Goal: Book appointment/travel/reservation

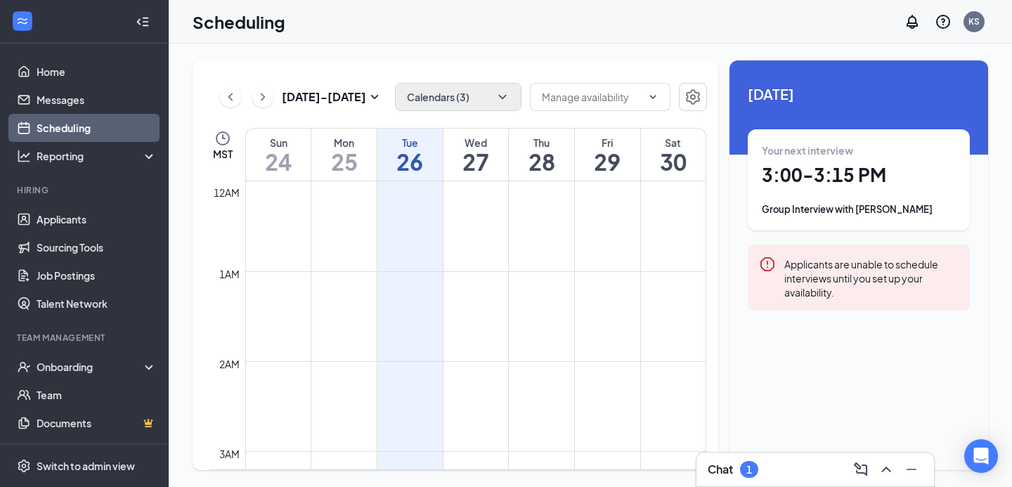
scroll to position [691, 0]
click at [492, 93] on button "Calendars (3)" at bounding box center [458, 97] width 126 height 28
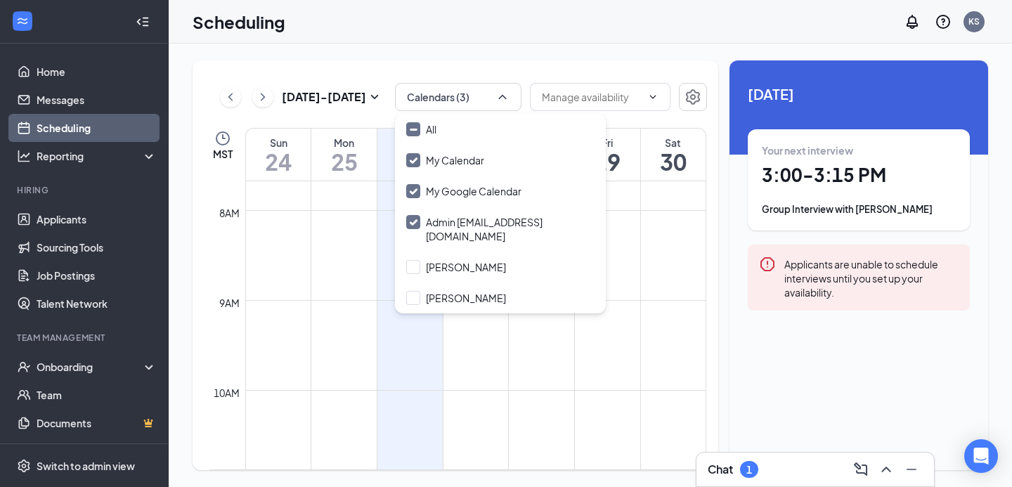
click at [512, 18] on div "Scheduling KS" at bounding box center [590, 22] width 843 height 44
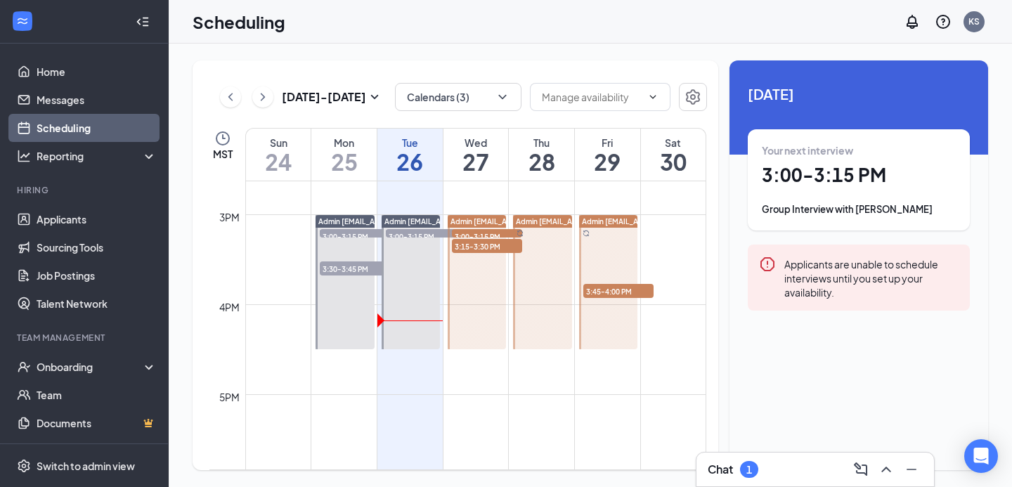
scroll to position [1307, 0]
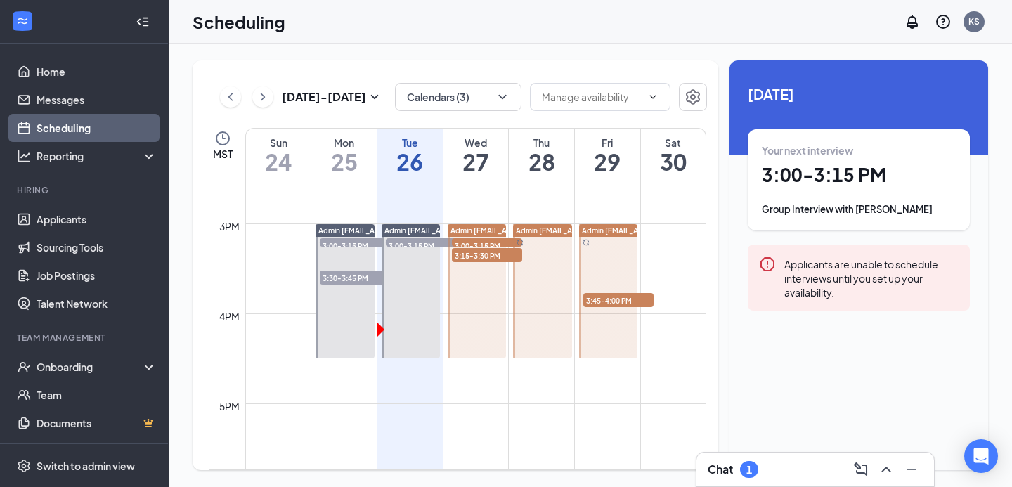
click at [550, 285] on div at bounding box center [542, 291] width 58 height 134
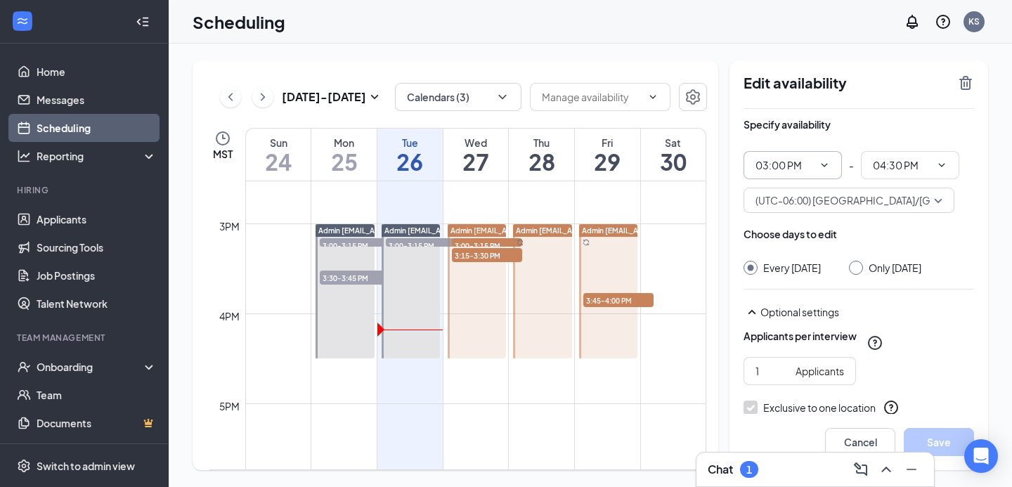
click at [826, 164] on icon "ChevronDown" at bounding box center [824, 165] width 6 height 4
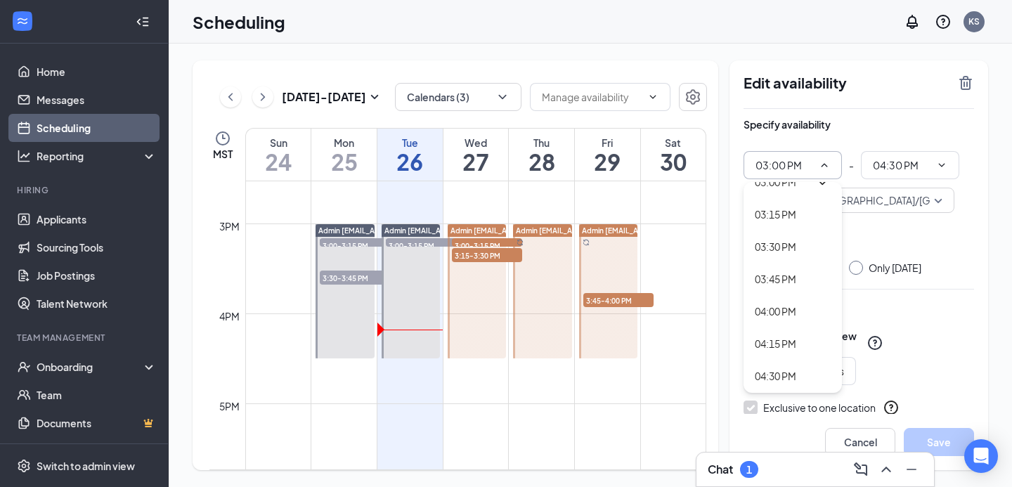
scroll to position [1972, 0]
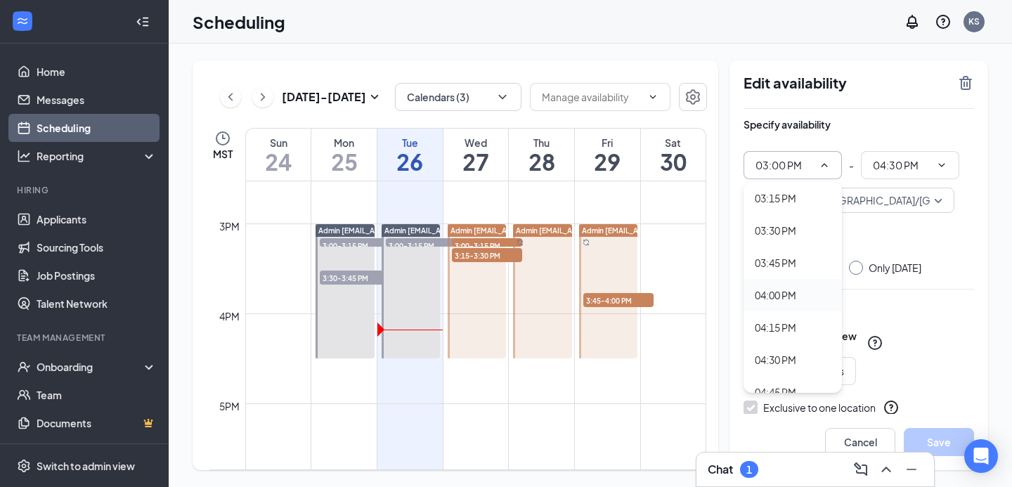
click at [803, 296] on div "04:00 PM" at bounding box center [793, 294] width 76 height 15
type input "04:00 PM"
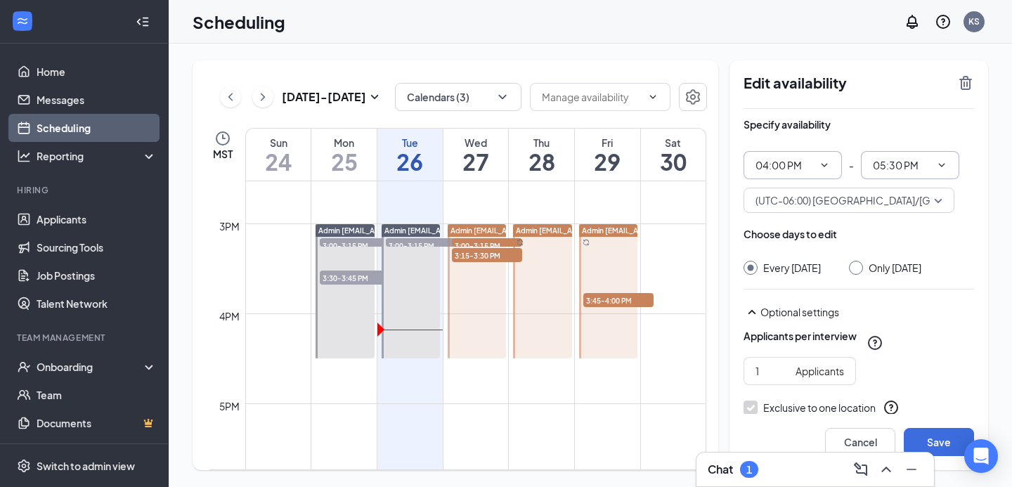
click at [944, 170] on icon "ChevronDown" at bounding box center [941, 164] width 11 height 11
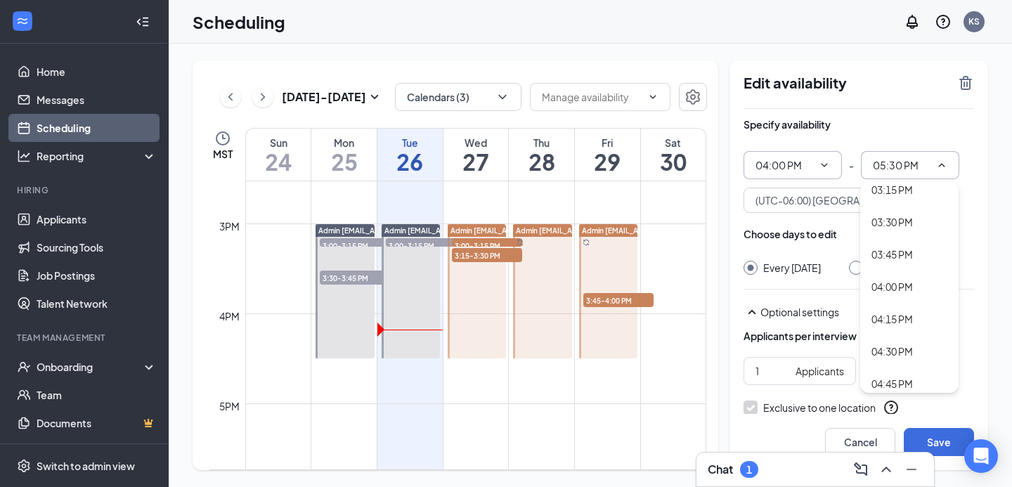
scroll to position [1951, 0]
click at [908, 346] on div "04:30 PM" at bounding box center [891, 347] width 41 height 15
type input "04:30 PM"
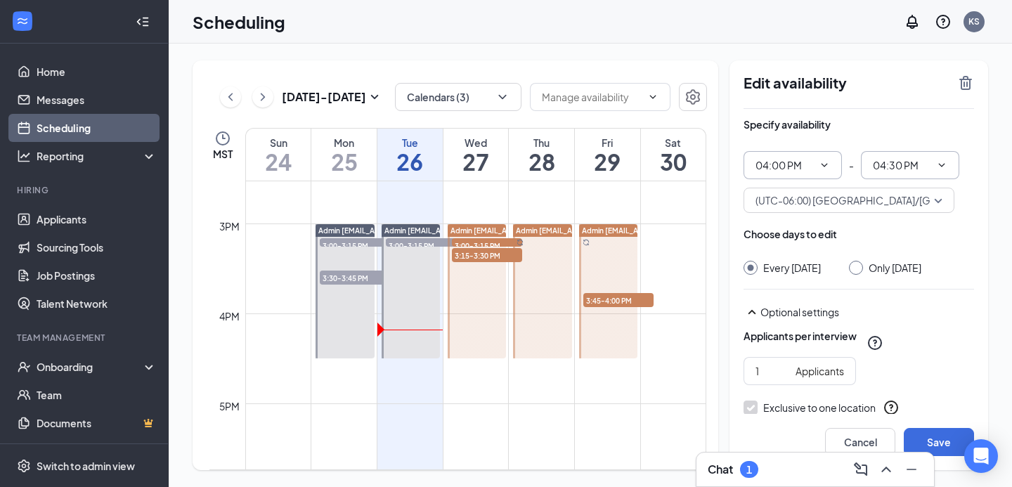
click at [859, 266] on input "Only [DATE]" at bounding box center [854, 266] width 10 height 10
radio input "true"
radio input "false"
click at [932, 441] on button "Save" at bounding box center [939, 442] width 70 height 28
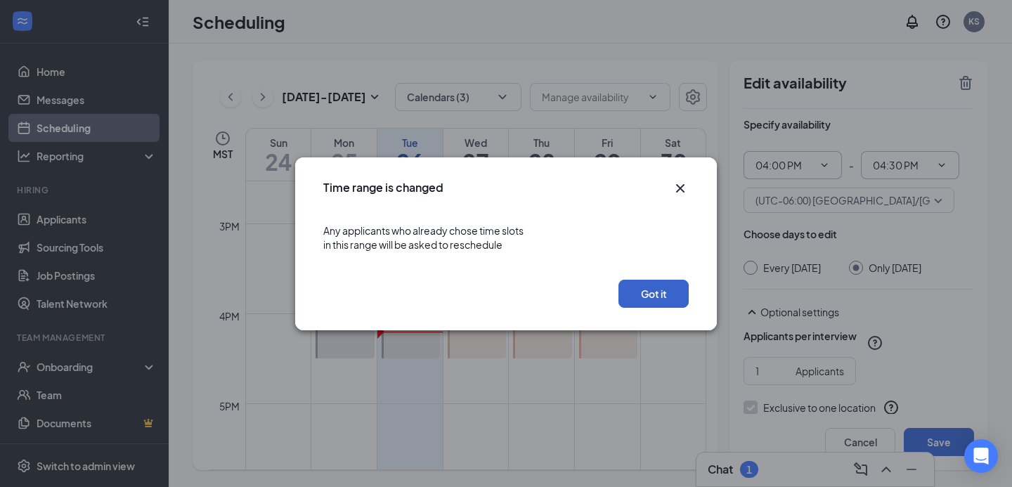
click at [640, 299] on button "Got it" at bounding box center [653, 294] width 70 height 28
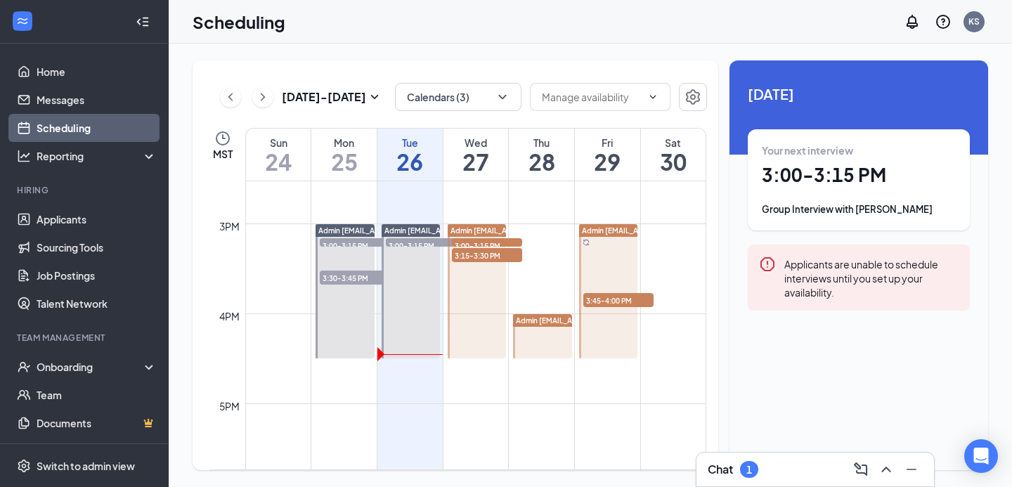
click at [476, 256] on span "3:15-3:30 PM" at bounding box center [487, 255] width 70 height 14
